Goal: Browse casually

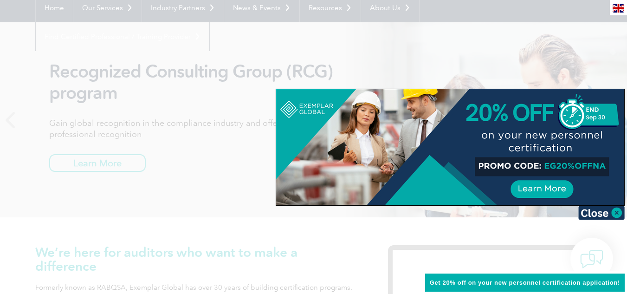
scroll to position [98, 0]
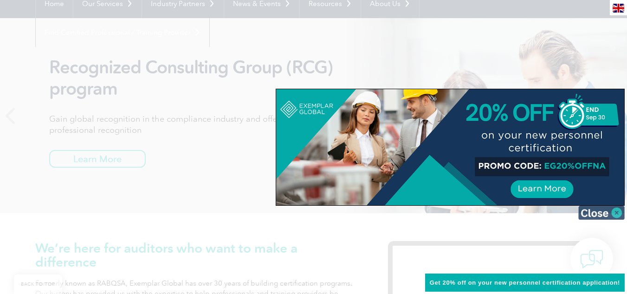
click at [618, 212] on img at bounding box center [601, 213] width 46 height 14
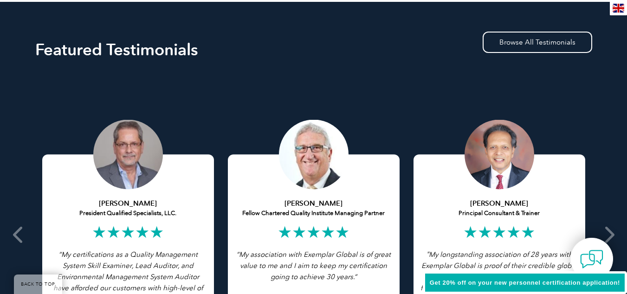
scroll to position [1754, 0]
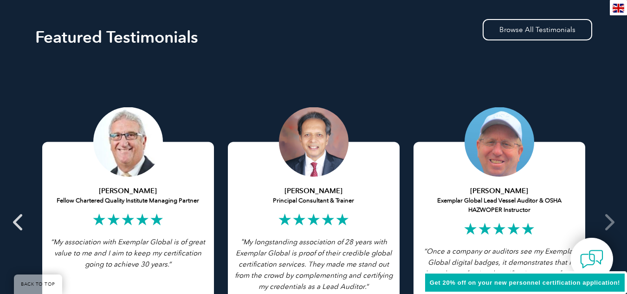
click at [15, 222] on icon at bounding box center [19, 222] width 12 height 0
click at [17, 222] on icon at bounding box center [19, 222] width 12 height 0
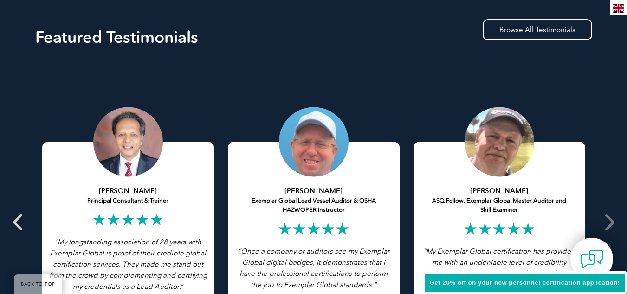
click at [15, 222] on icon at bounding box center [19, 222] width 12 height 0
click at [606, 222] on icon at bounding box center [609, 222] width 12 height 0
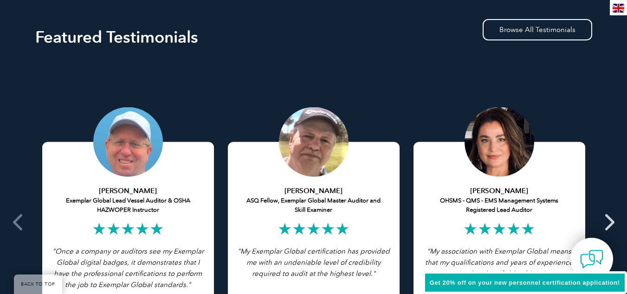
click at [606, 222] on icon at bounding box center [609, 222] width 12 height 0
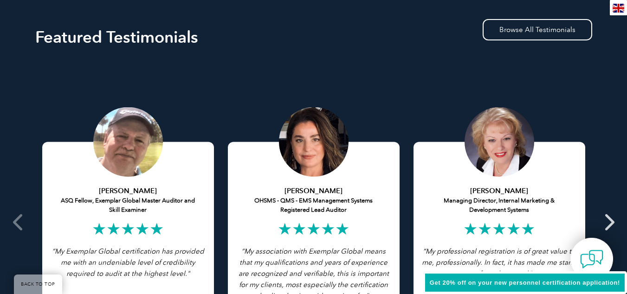
click at [606, 222] on icon at bounding box center [609, 222] width 12 height 0
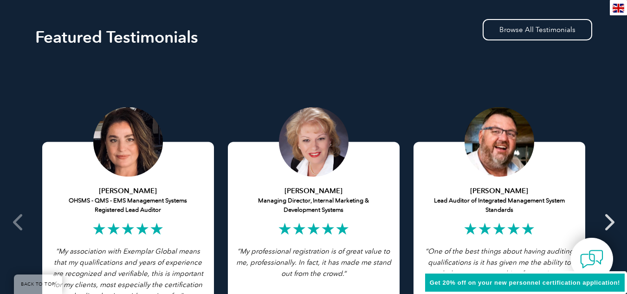
click at [611, 222] on icon at bounding box center [609, 222] width 12 height 0
click at [612, 222] on icon at bounding box center [609, 222] width 12 height 0
